Goal: Use online tool/utility: Use online tool/utility

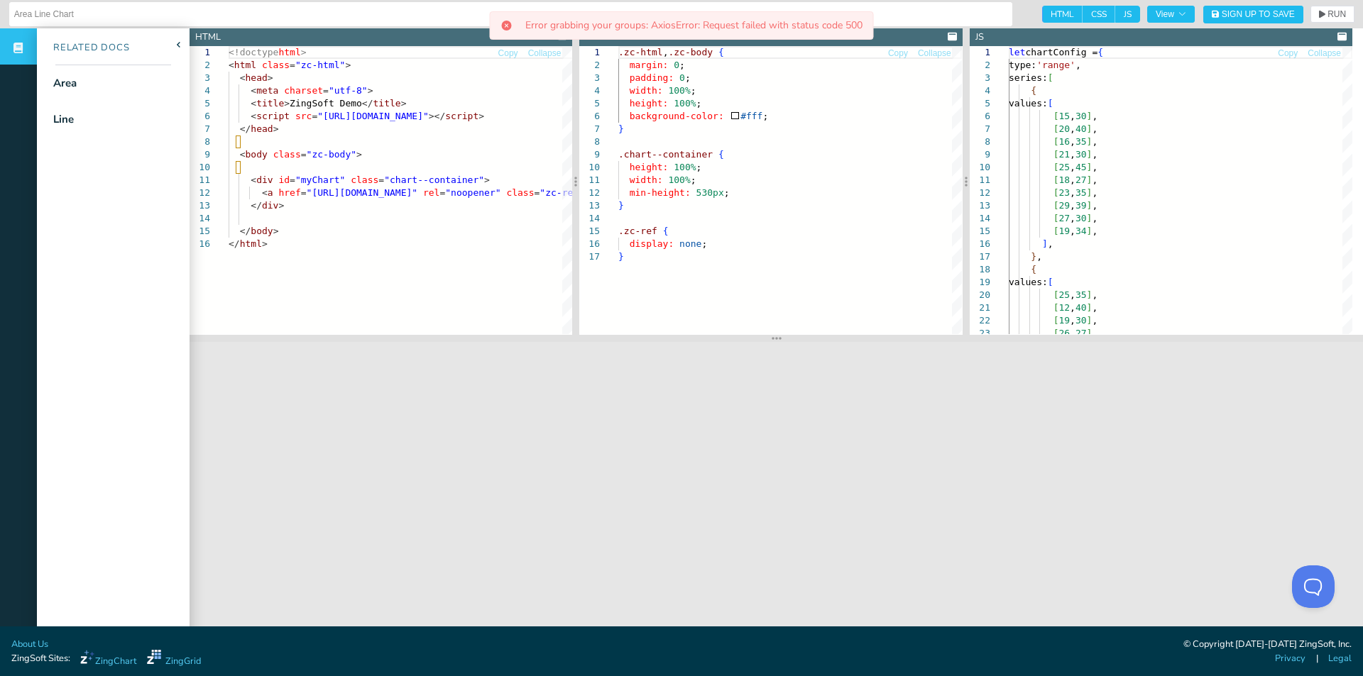
click at [1042, 13] on span "HTML" at bounding box center [1062, 14] width 40 height 17
click at [1042, 13] on input "HTML" at bounding box center [1046, 10] width 9 height 9
checkbox input "false"
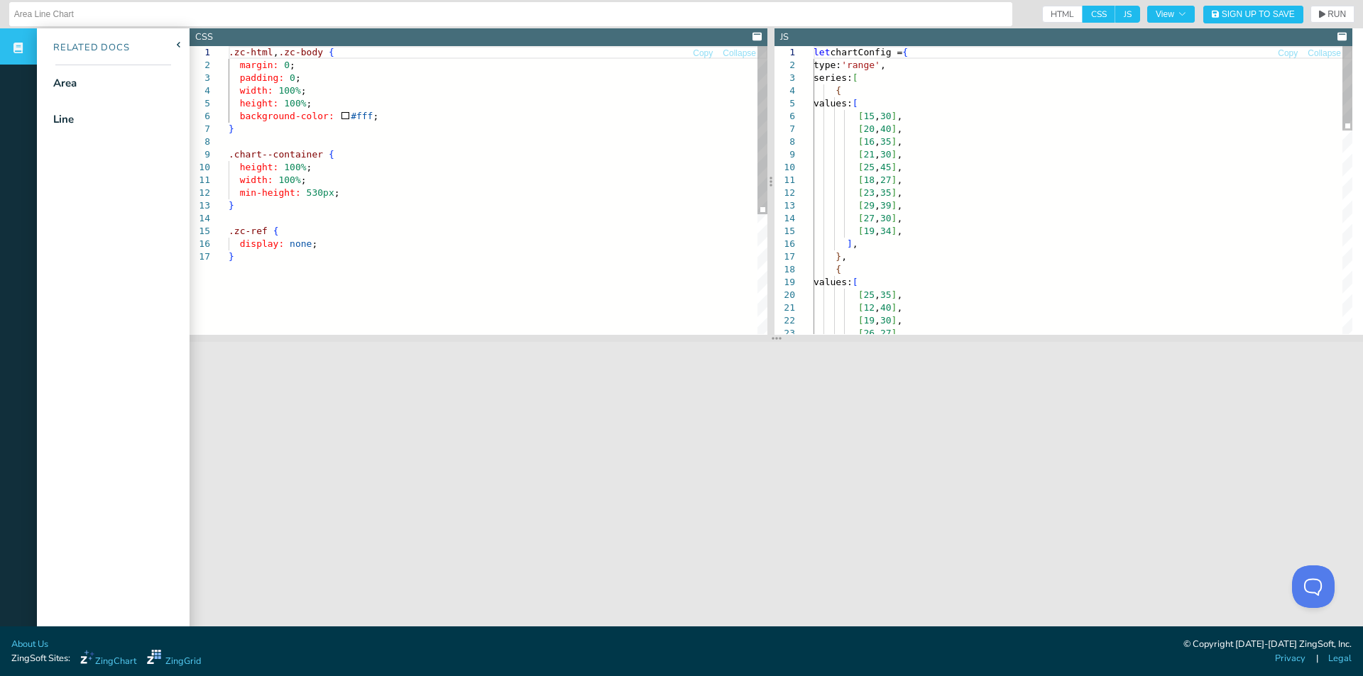
click at [1082, 11] on span "CSS" at bounding box center [1098, 14] width 33 height 17
click at [1082, 11] on input "CSS" at bounding box center [1086, 10] width 9 height 9
checkbox input "false"
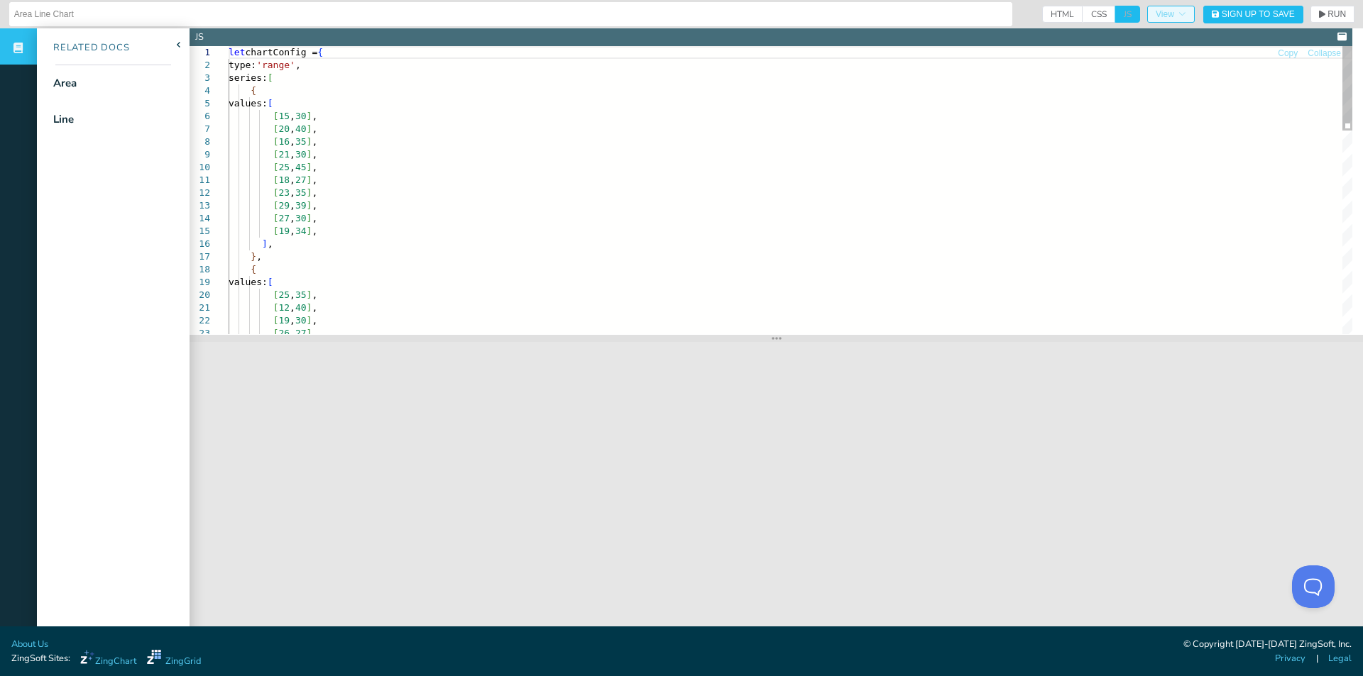
click at [1147, 12] on button "View" at bounding box center [1171, 14] width 48 height 17
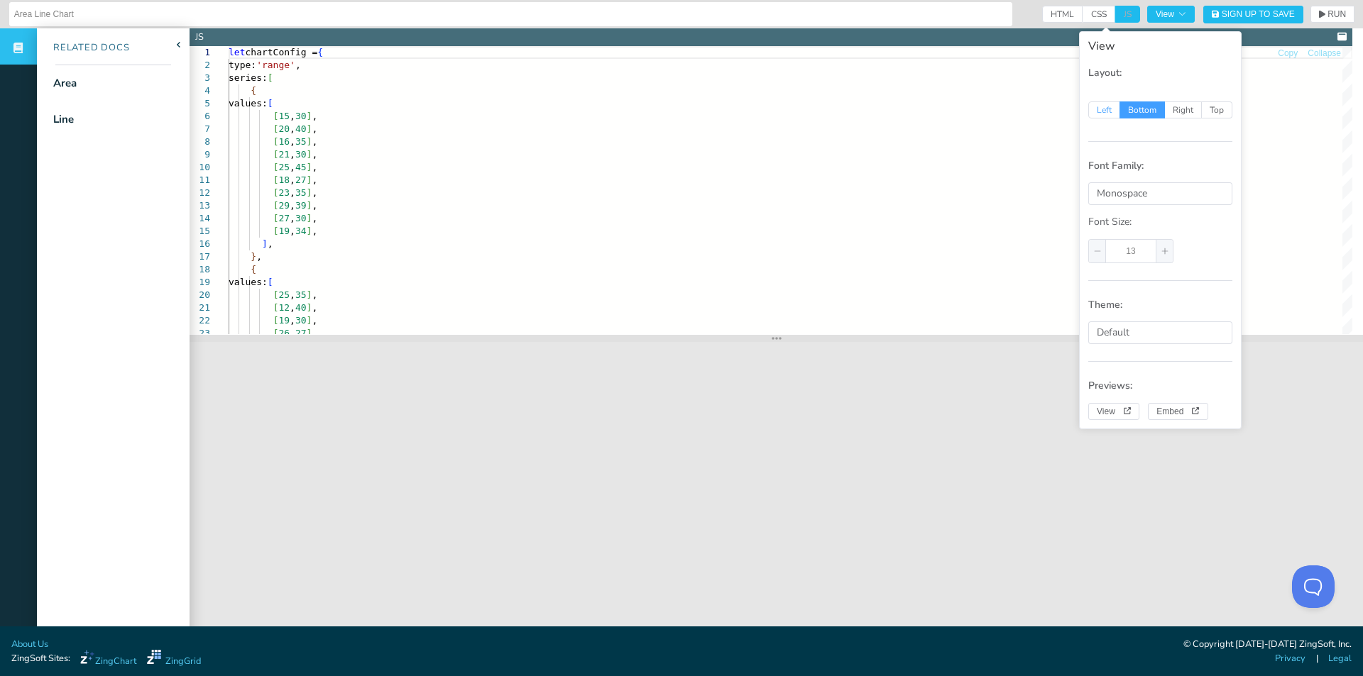
click at [1104, 109] on span "Left" at bounding box center [1104, 109] width 32 height 17
click at [1101, 109] on input "Left" at bounding box center [1095, 108] width 9 height 9
radio input "true"
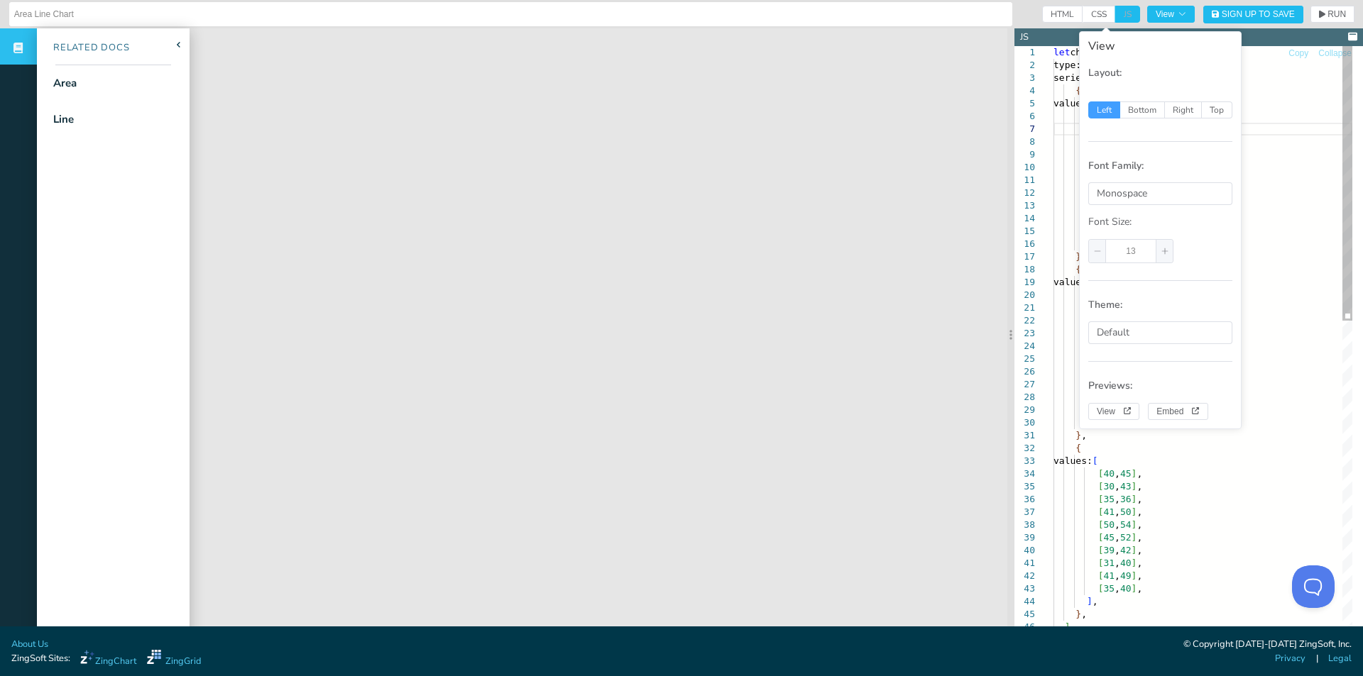
click at [1277, 123] on div "let chartConfig = { type: 'range' , series: [ { values: [ [ 15 , 30 ] , [ 20 , …" at bounding box center [1202, 688] width 299 height 1284
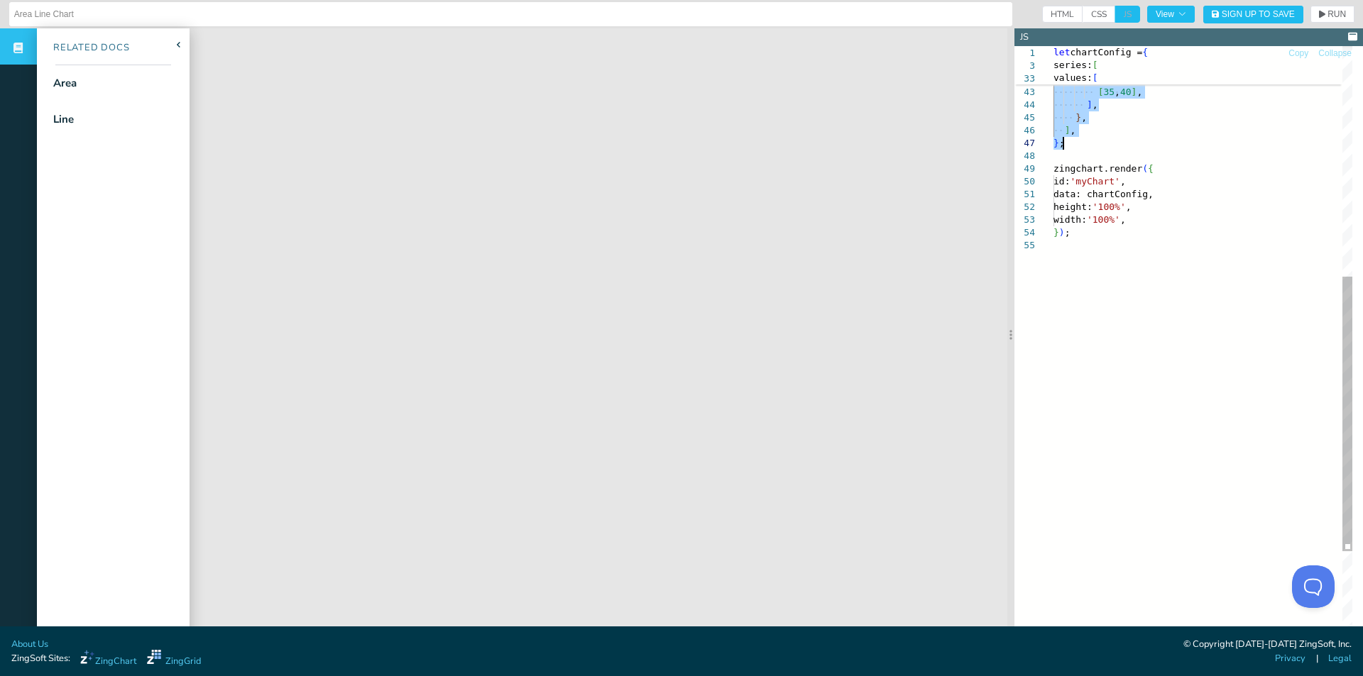
drag, startPoint x: 1145, startPoint y: 50, endPoint x: 1128, endPoint y: 148, distance: 99.3
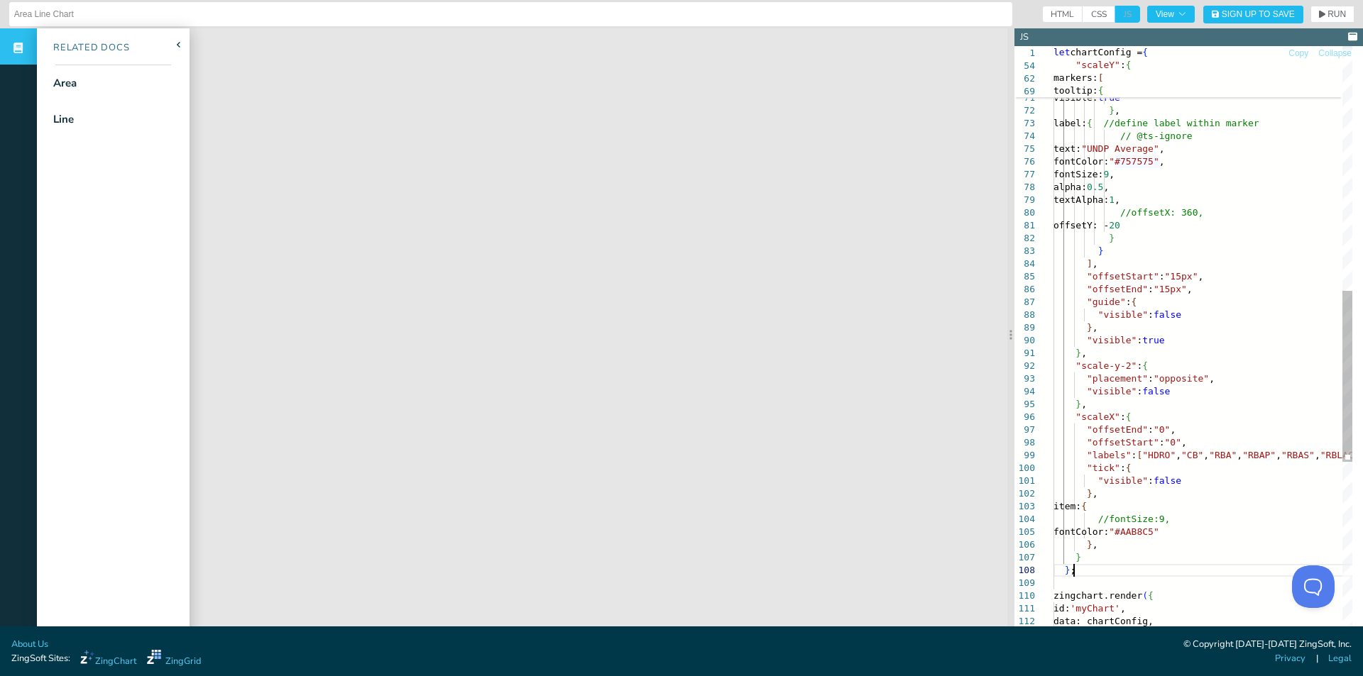
drag, startPoint x: 1283, startPoint y: 163, endPoint x: 1277, endPoint y: 146, distance: 17.3
click at [1282, 163] on div "lineWidth: 1 , lineStyle: "dashed" , tooltip: { text: "dsfgsfsdf" , visible: tr…" at bounding box center [1230, 229] width 355 height 2064
drag, startPoint x: 1312, startPoint y: 11, endPoint x: 1291, endPoint y: 51, distance: 45.1
click at [1319, 12] on icon "button" at bounding box center [1322, 14] width 6 height 9
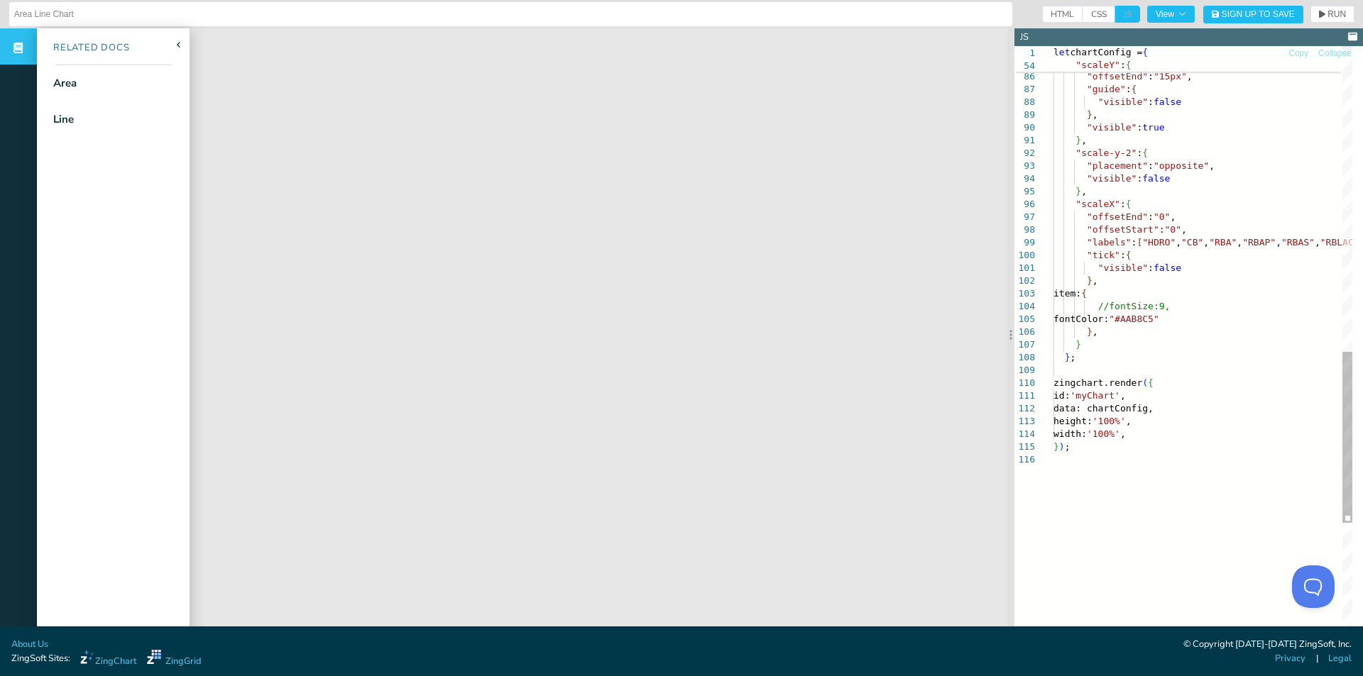
scroll to position [0, 101]
drag, startPoint x: 1125, startPoint y: 420, endPoint x: 1111, endPoint y: 419, distance: 13.6
click at [1111, 419] on div "] , "offsetStart" : "15px" , "offsetEnd" : "15px" , "guide" : { "visible" : fal…" at bounding box center [1230, 16] width 355 height 2064
drag, startPoint x: 1123, startPoint y: 429, endPoint x: 1104, endPoint y: 431, distance: 19.3
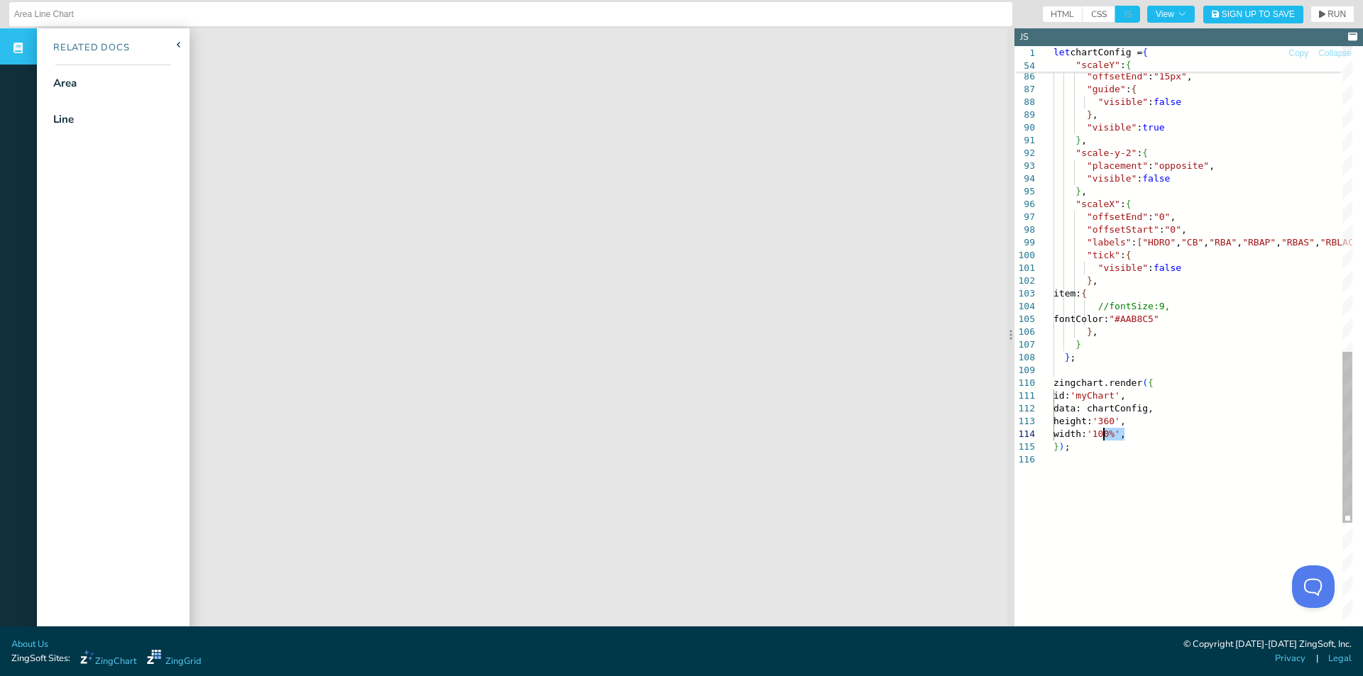
click at [1104, 431] on div "] , "offsetStart" : "15px" , "offsetEnd" : "15px" , "guide" : { "visible" : fal…" at bounding box center [1230, 16] width 355 height 2064
click at [1316, 6] on button "RUN" at bounding box center [1332, 14] width 44 height 17
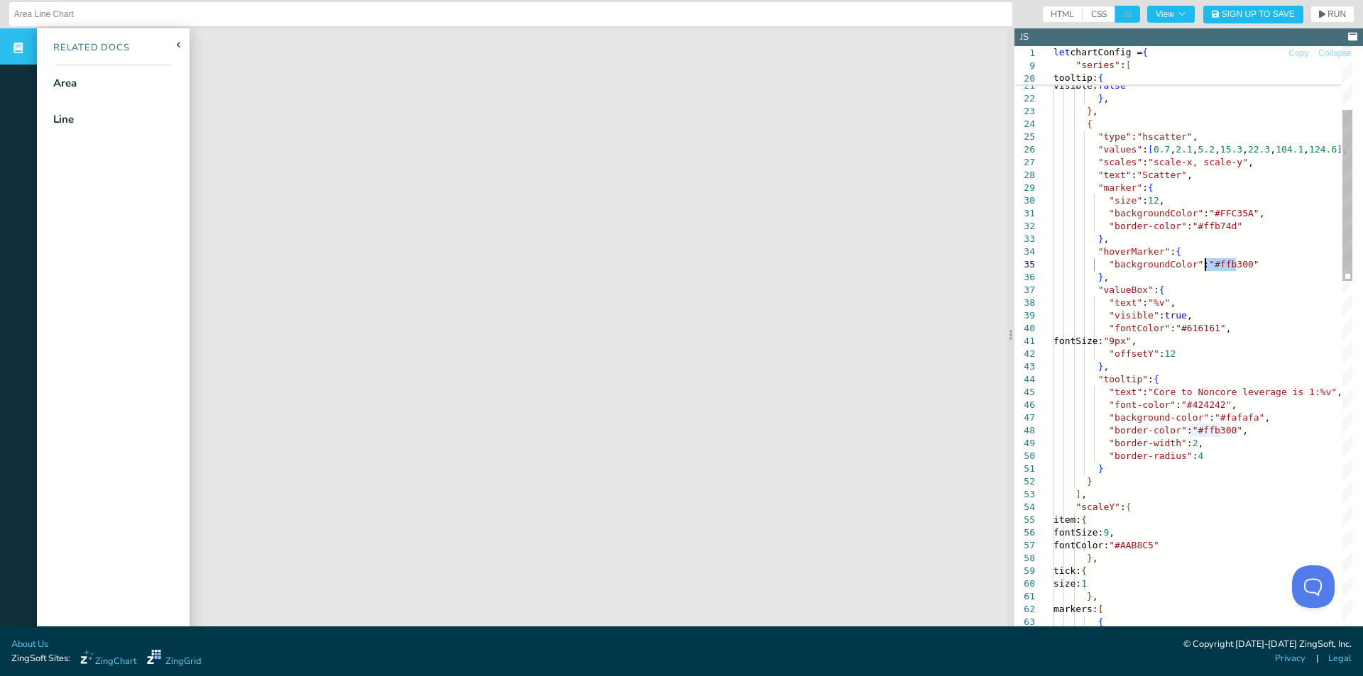
drag, startPoint x: 1231, startPoint y: 265, endPoint x: 1206, endPoint y: 261, distance: 25.2
drag, startPoint x: 1235, startPoint y: 213, endPoint x: 1205, endPoint y: 211, distance: 29.8
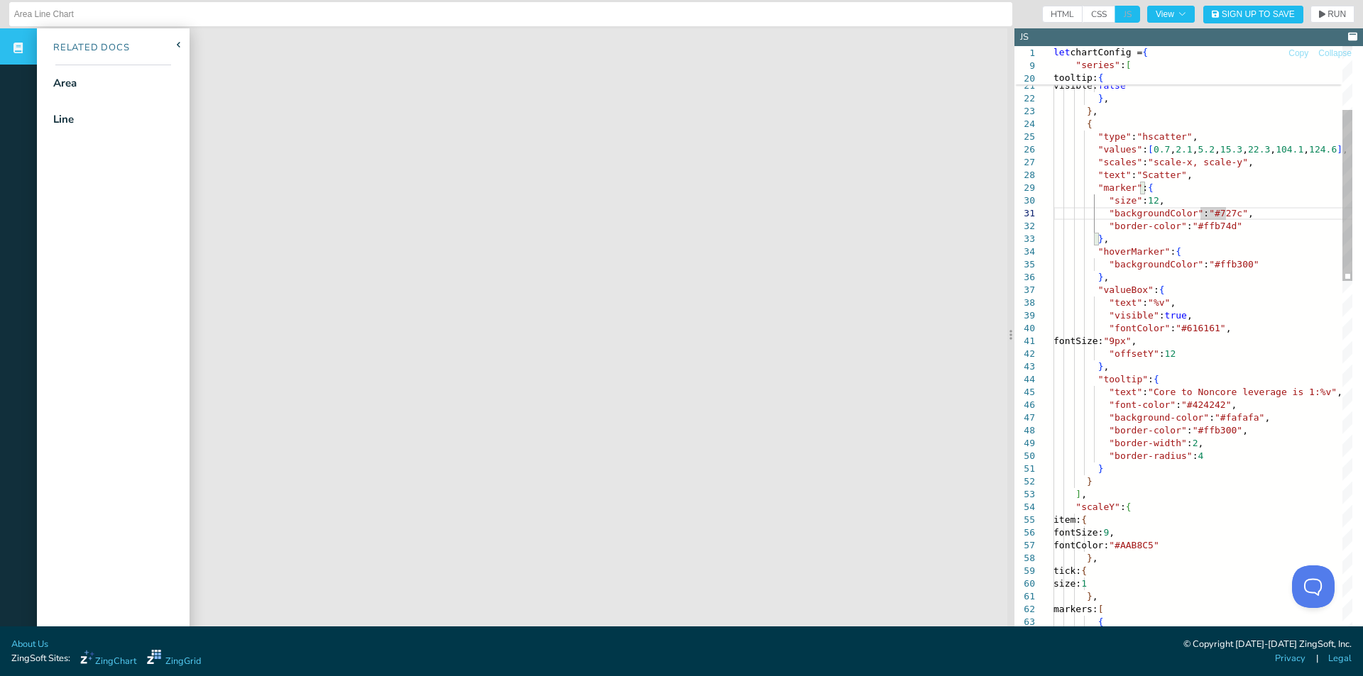
drag, startPoint x: 1223, startPoint y: 214, endPoint x: 1198, endPoint y: 214, distance: 25.5
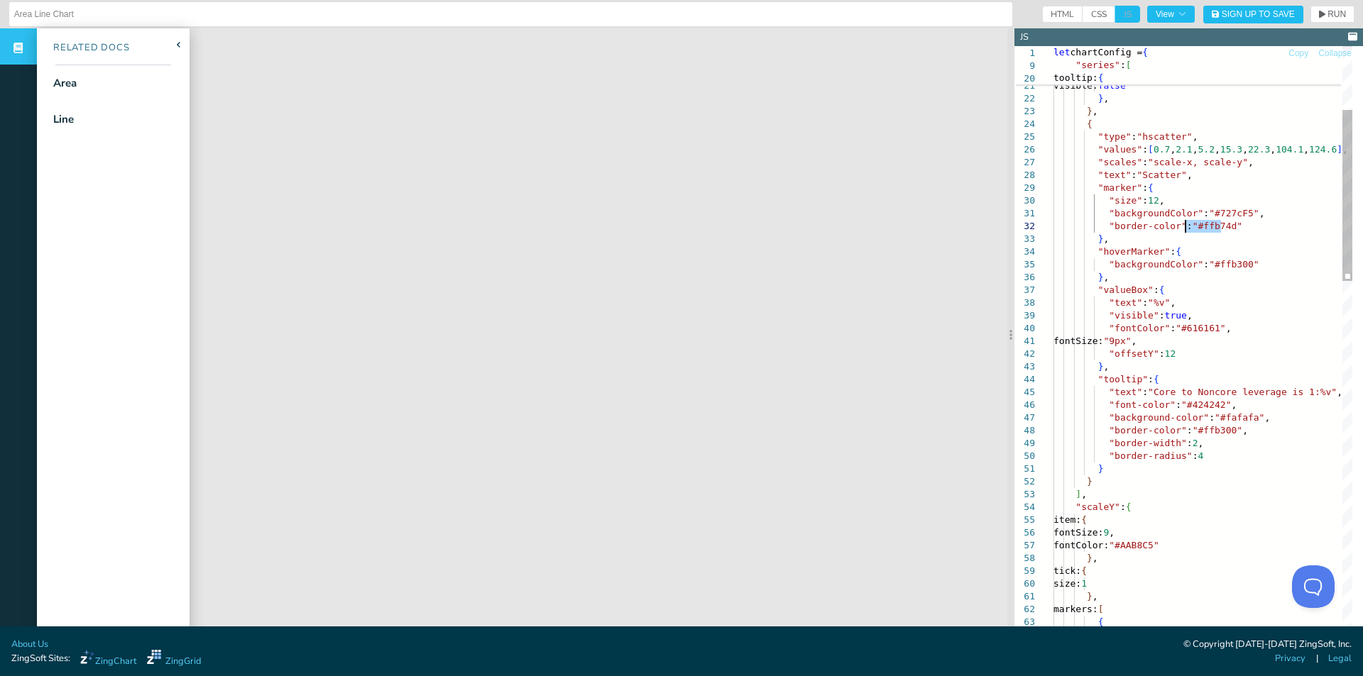
drag, startPoint x: 1218, startPoint y: 226, endPoint x: 1184, endPoint y: 225, distance: 34.1
drag, startPoint x: 1235, startPoint y: 265, endPoint x: 1201, endPoint y: 262, distance: 34.9
drag, startPoint x: 1216, startPoint y: 432, endPoint x: 1186, endPoint y: 430, distance: 29.9
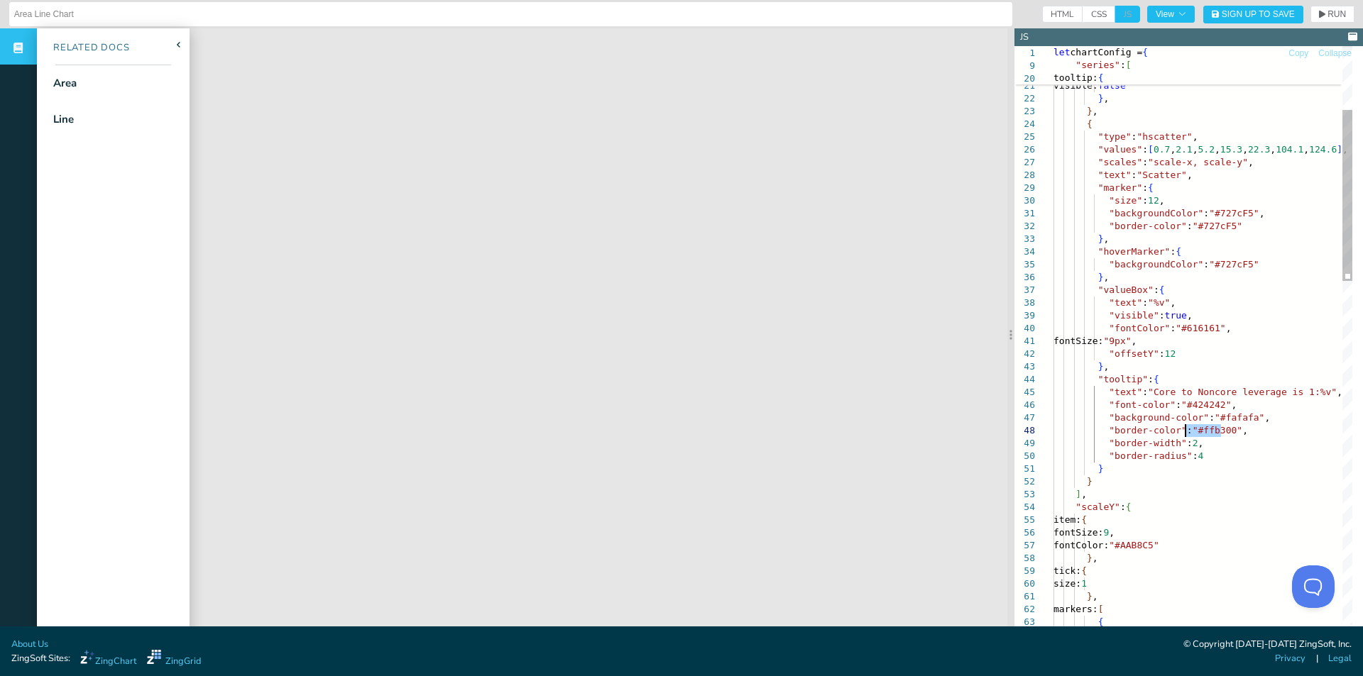
click at [1327, 11] on span "RUN" at bounding box center [1336, 14] width 18 height 9
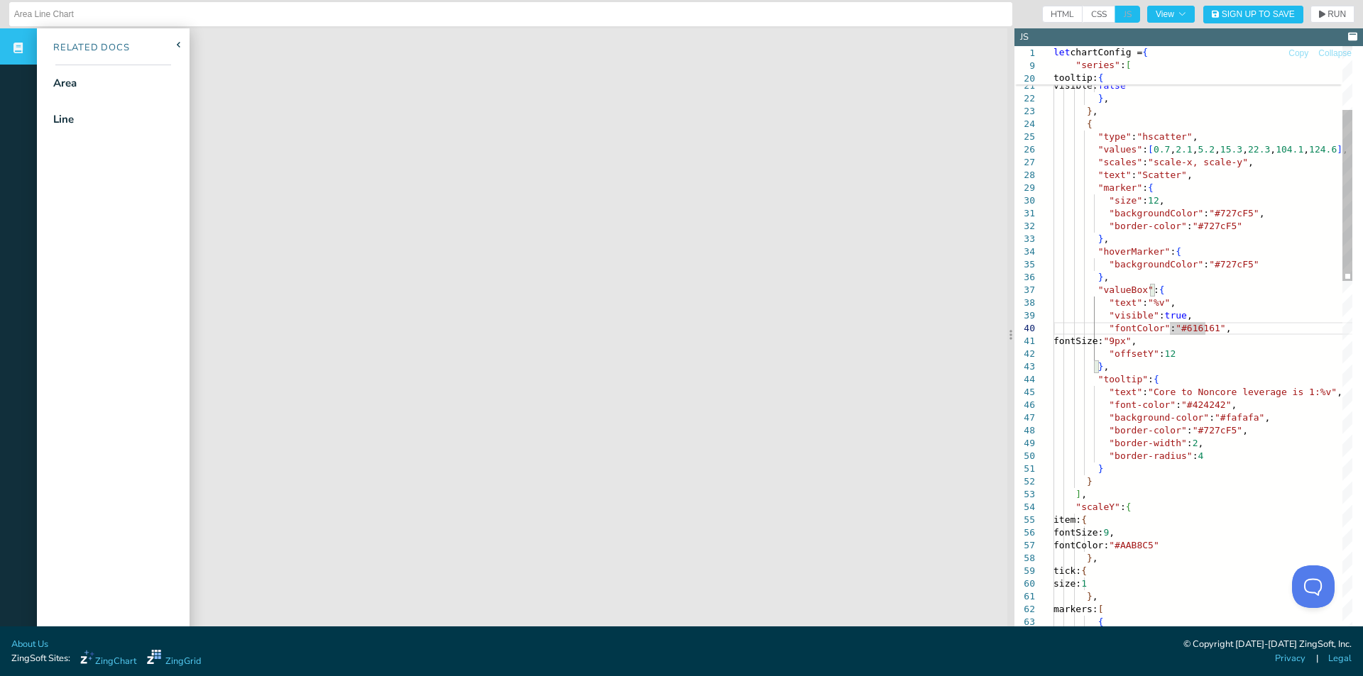
drag, startPoint x: 1204, startPoint y: 329, endPoint x: 1169, endPoint y: 329, distance: 35.5
click at [1319, 16] on span "RUN" at bounding box center [1332, 14] width 27 height 9
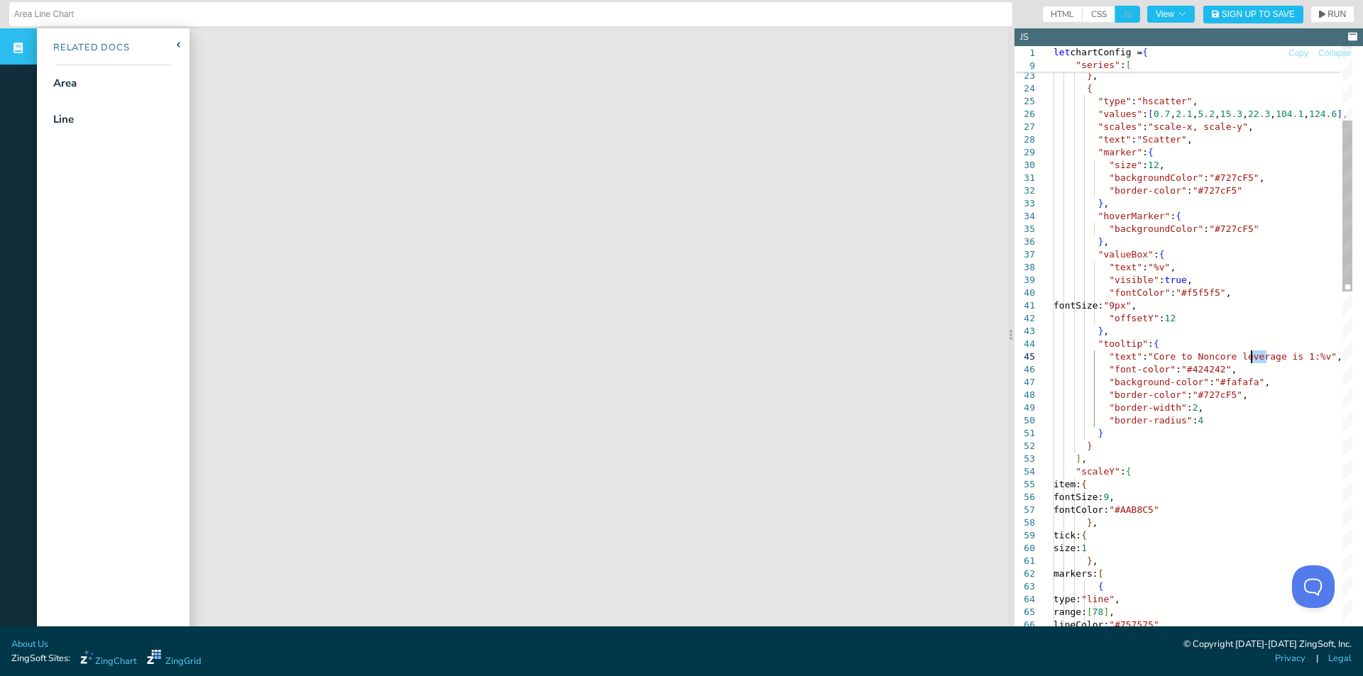
scroll to position [11, 152]
drag, startPoint x: 1267, startPoint y: 358, endPoint x: 1146, endPoint y: 360, distance: 121.4
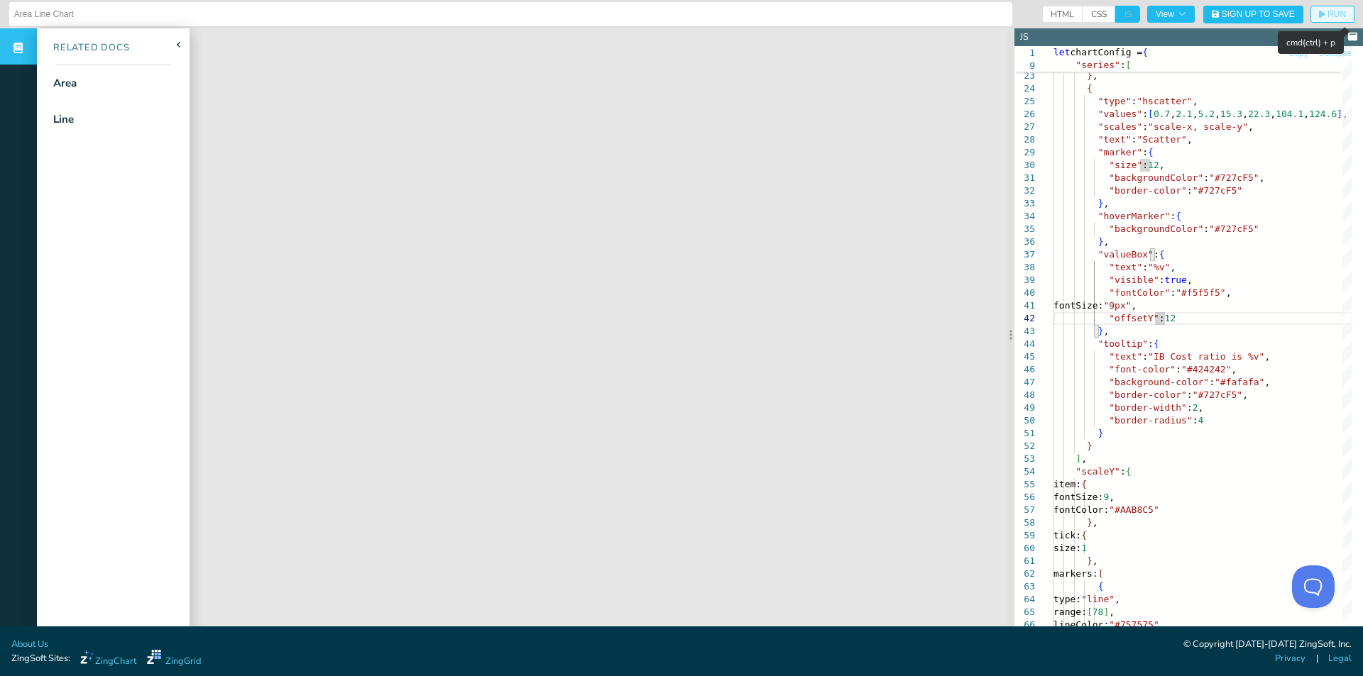
click at [1321, 19] on button "RUN" at bounding box center [1332, 14] width 44 height 17
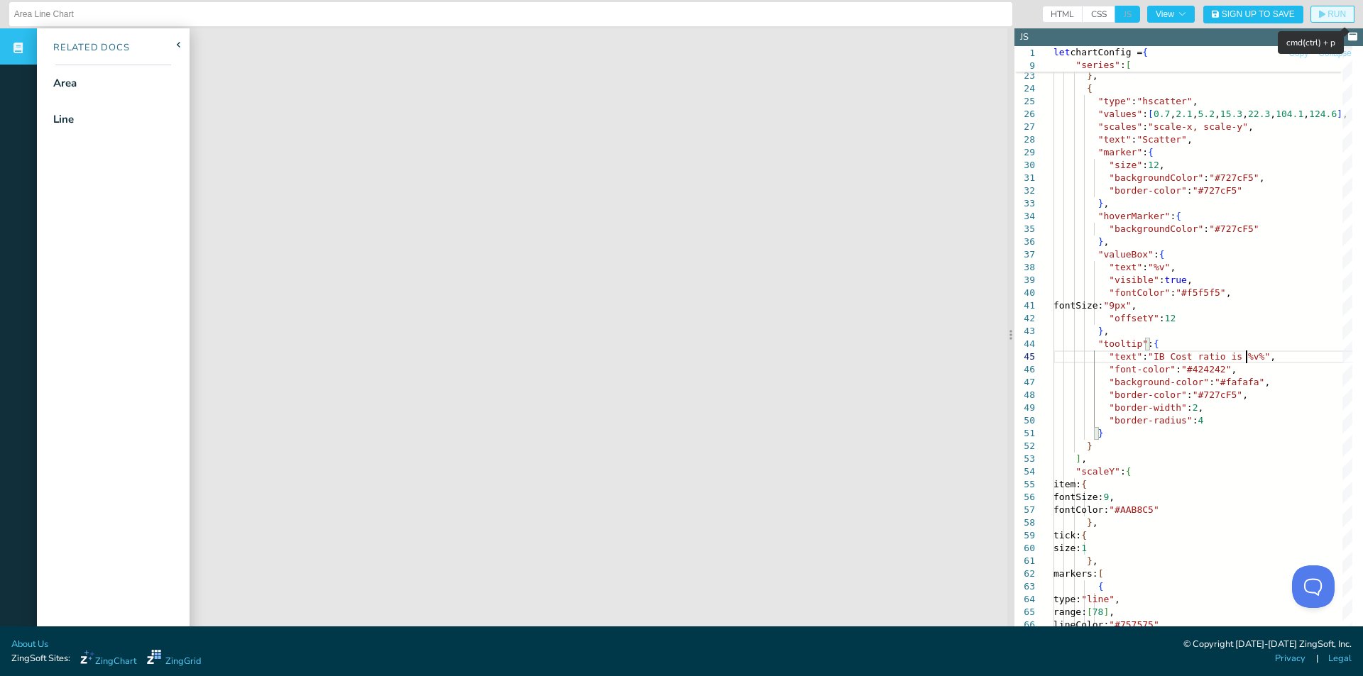
click at [1327, 13] on span "RUN" at bounding box center [1336, 14] width 18 height 9
drag, startPoint x: 1234, startPoint y: 177, endPoint x: 1199, endPoint y: 173, distance: 35.0
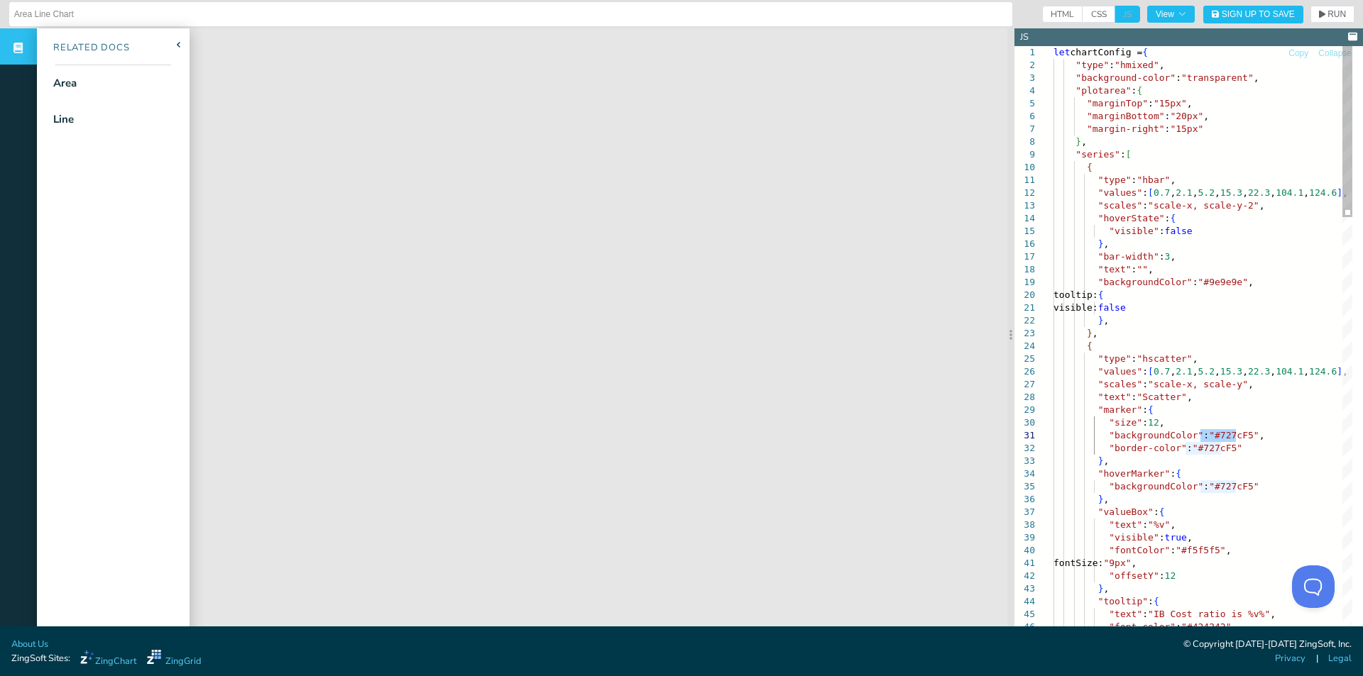
scroll to position [52, 187]
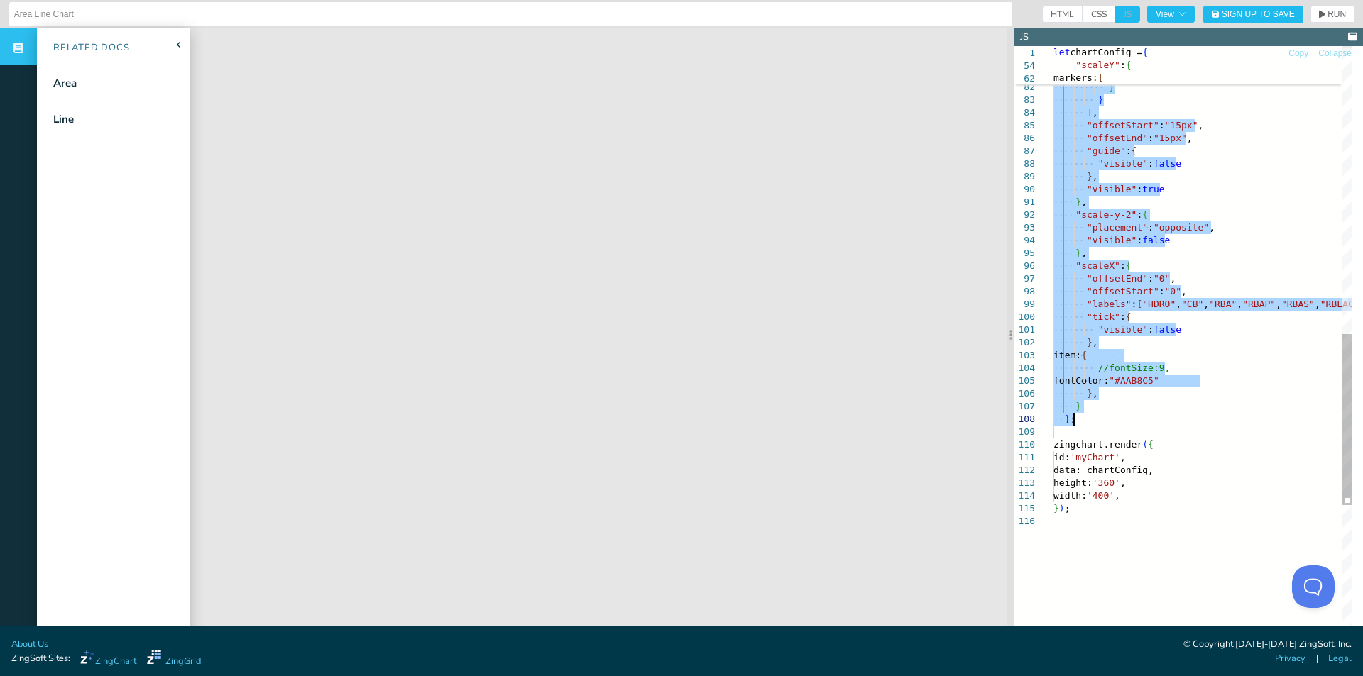
drag, startPoint x: 1145, startPoint y: 52, endPoint x: 1137, endPoint y: 422, distance: 369.8
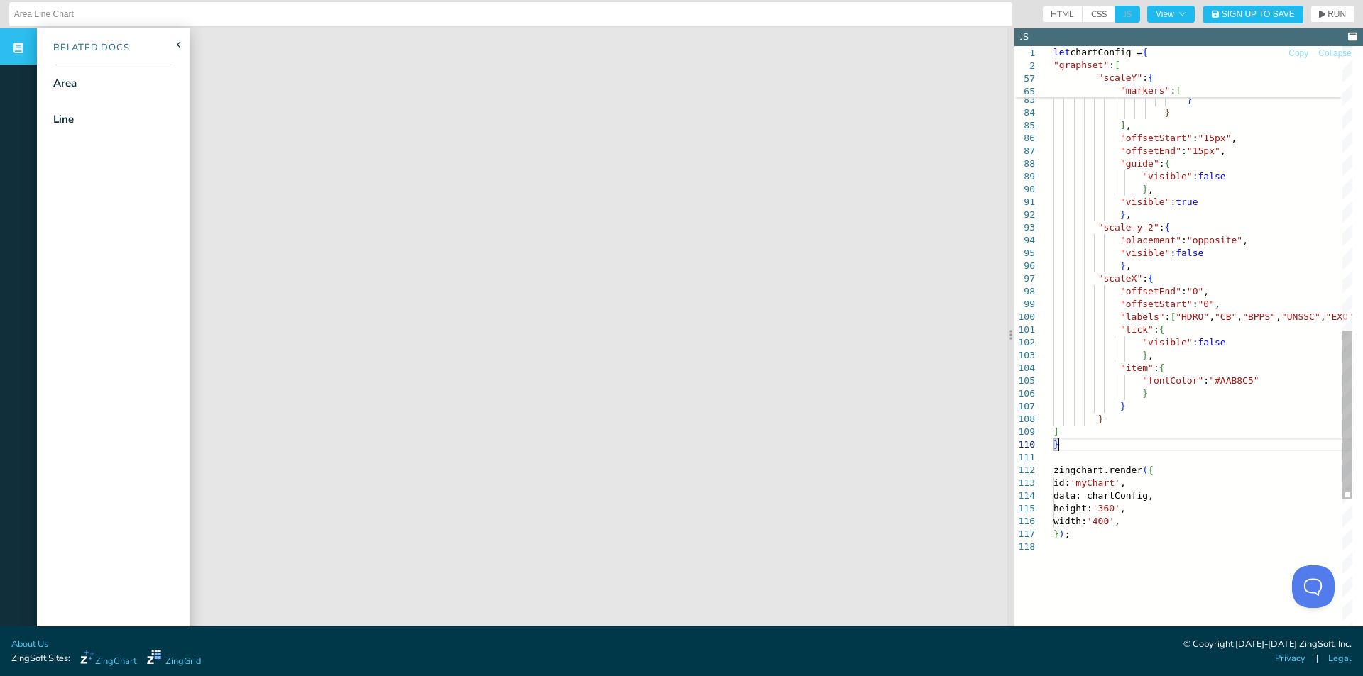
scroll to position [116, 9]
click at [1319, 10] on icon "button" at bounding box center [1322, 14] width 6 height 9
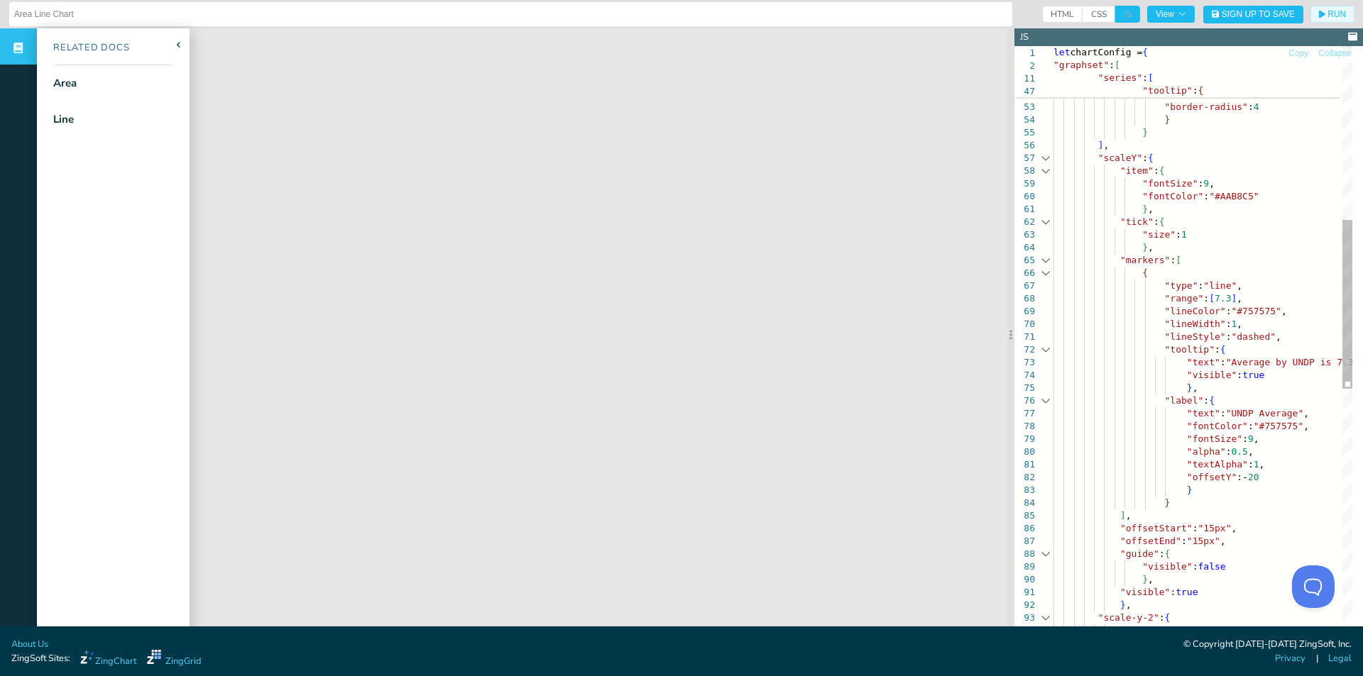
click at [1043, 157] on div at bounding box center [1045, 158] width 18 height 13
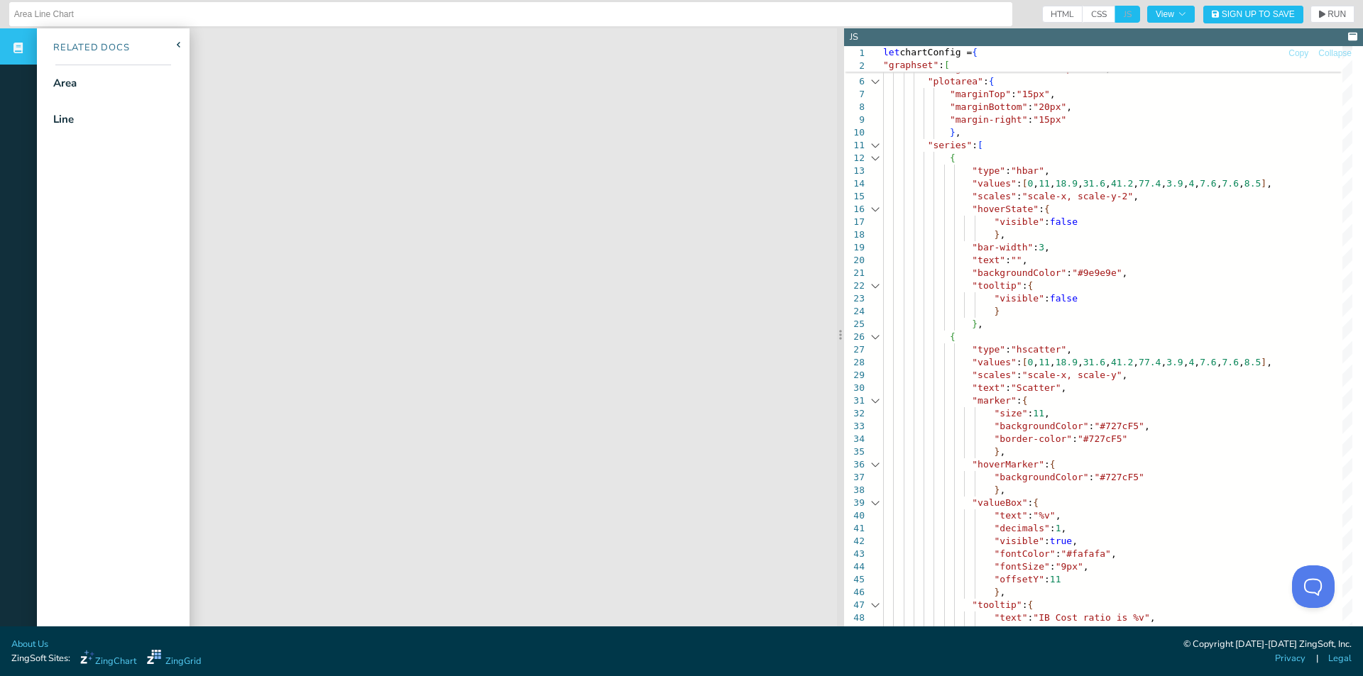
drag, startPoint x: 997, startPoint y: 261, endPoint x: 842, endPoint y: 257, distance: 154.8
click at [842, 257] on section at bounding box center [840, 334] width 7 height 612
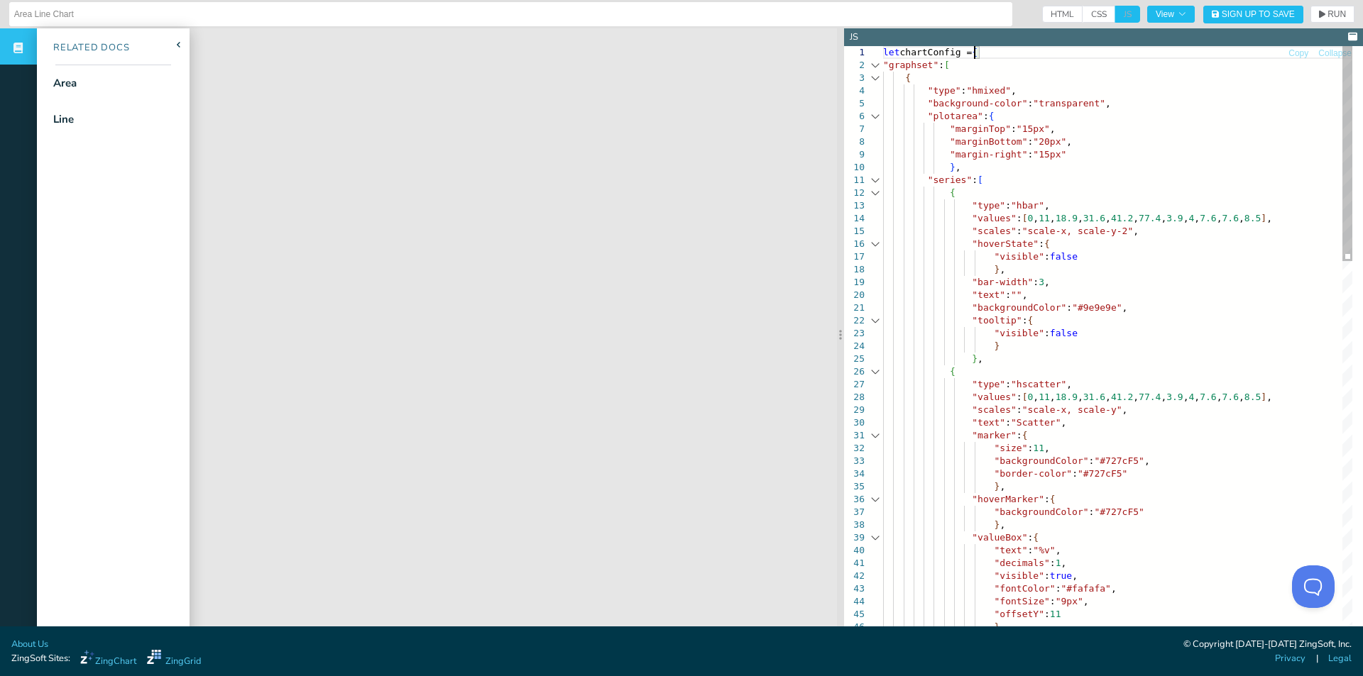
scroll to position [116, 207]
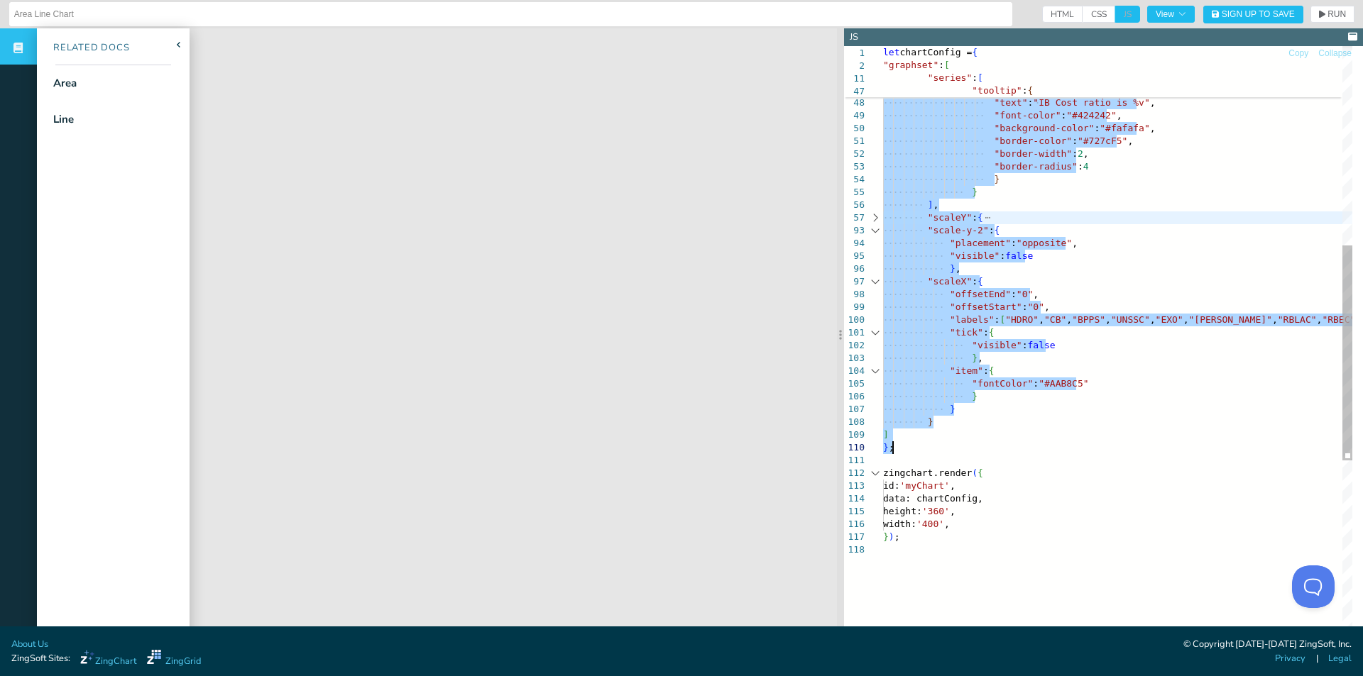
drag, startPoint x: 975, startPoint y: 57, endPoint x: 935, endPoint y: 451, distance: 396.6
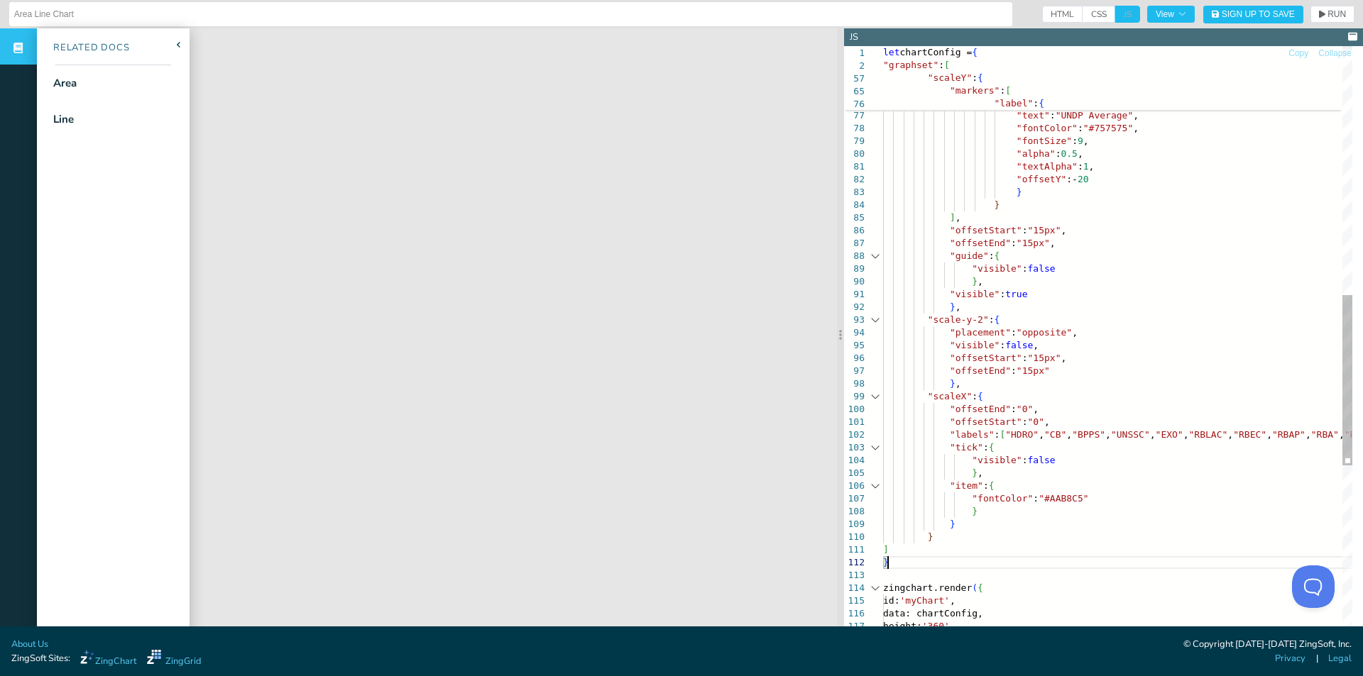
scroll to position [113, 9]
click at [1321, 9] on button "RUN" at bounding box center [1332, 14] width 44 height 17
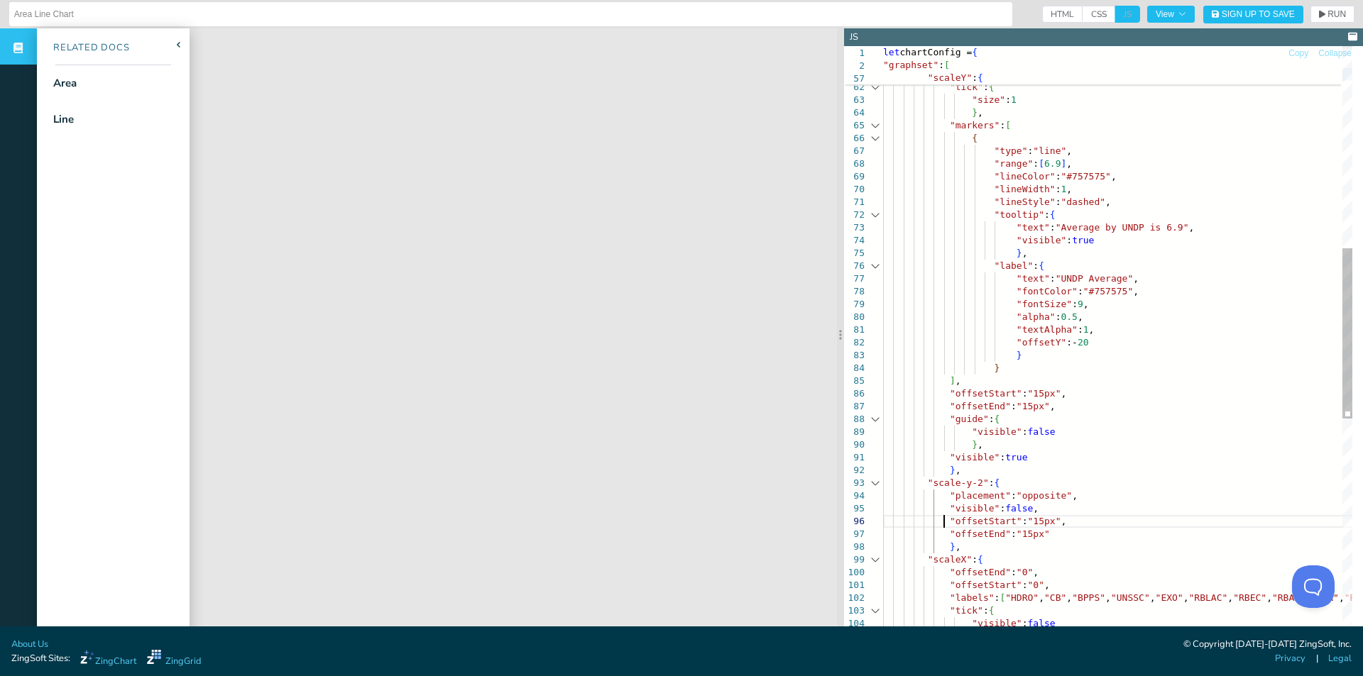
click at [943, 522] on div ""size" : 1 } , "markers" : [ { "type" : "line" , "range" : [ 6.9 ] , "scaleY" :…" at bounding box center [1129, 378] width 492 height 2076
click at [1327, 12] on span "RUN" at bounding box center [1336, 14] width 18 height 9
click at [1016, 534] on div ""size" : 1 } , "markers" : [ { "type" : "line" , "range" : [ 6.9 ] , "scaleY" :…" at bounding box center [1129, 378] width 492 height 2076
click at [1011, 534] on div ""size" : 1 } , "markers" : [ { "type" : "line" , "range" : [ 6.9 ] , "scaleY" :…" at bounding box center [1129, 378] width 492 height 2076
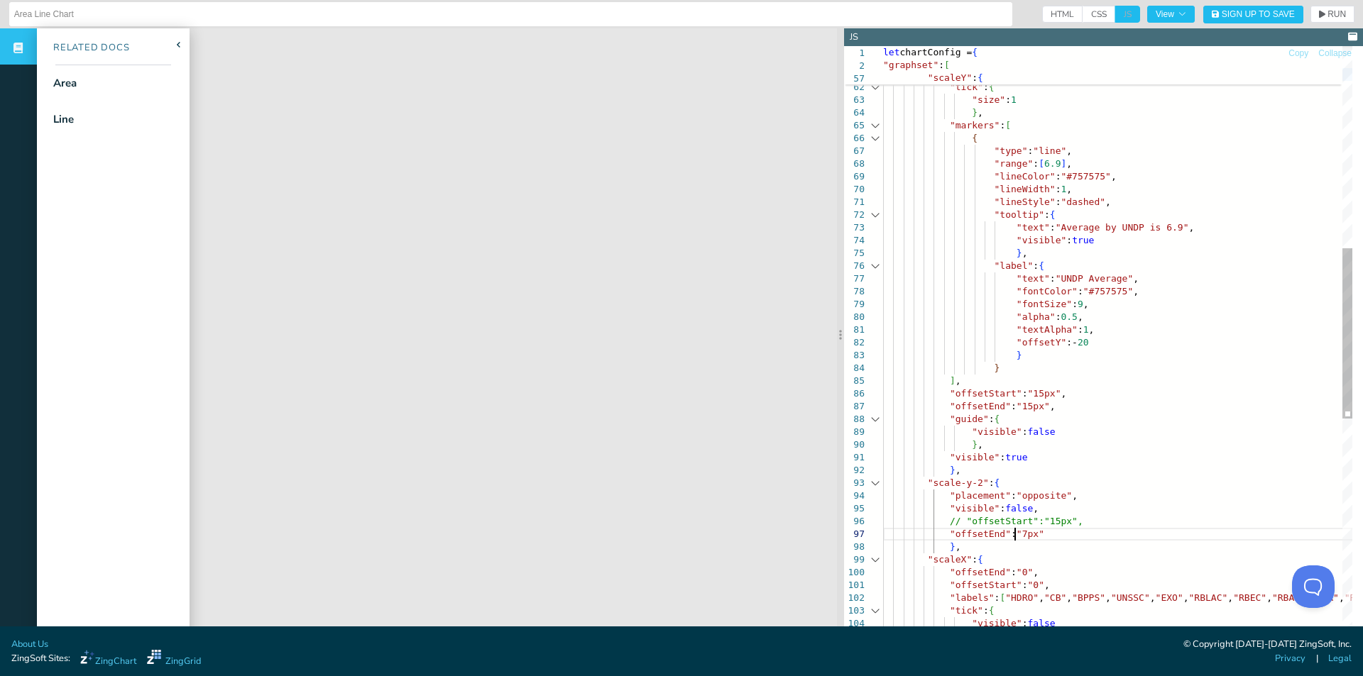
scroll to position [39, 131]
type textarea ""placement":"opposite", "visible":false, // "offsetStart":"15px", "offsetEnd":"…"
click at [1327, 14] on span "RUN" at bounding box center [1336, 14] width 18 height 9
drag, startPoint x: 1018, startPoint y: 536, endPoint x: 944, endPoint y: 530, distance: 74.7
click at [944, 530] on div ""size" : 1 } , "markers" : [ { "type" : "line" , "range" : [ 6.9 ] , "scaleY" :…" at bounding box center [1129, 378] width 492 height 2076
